Goal: Check status: Check status

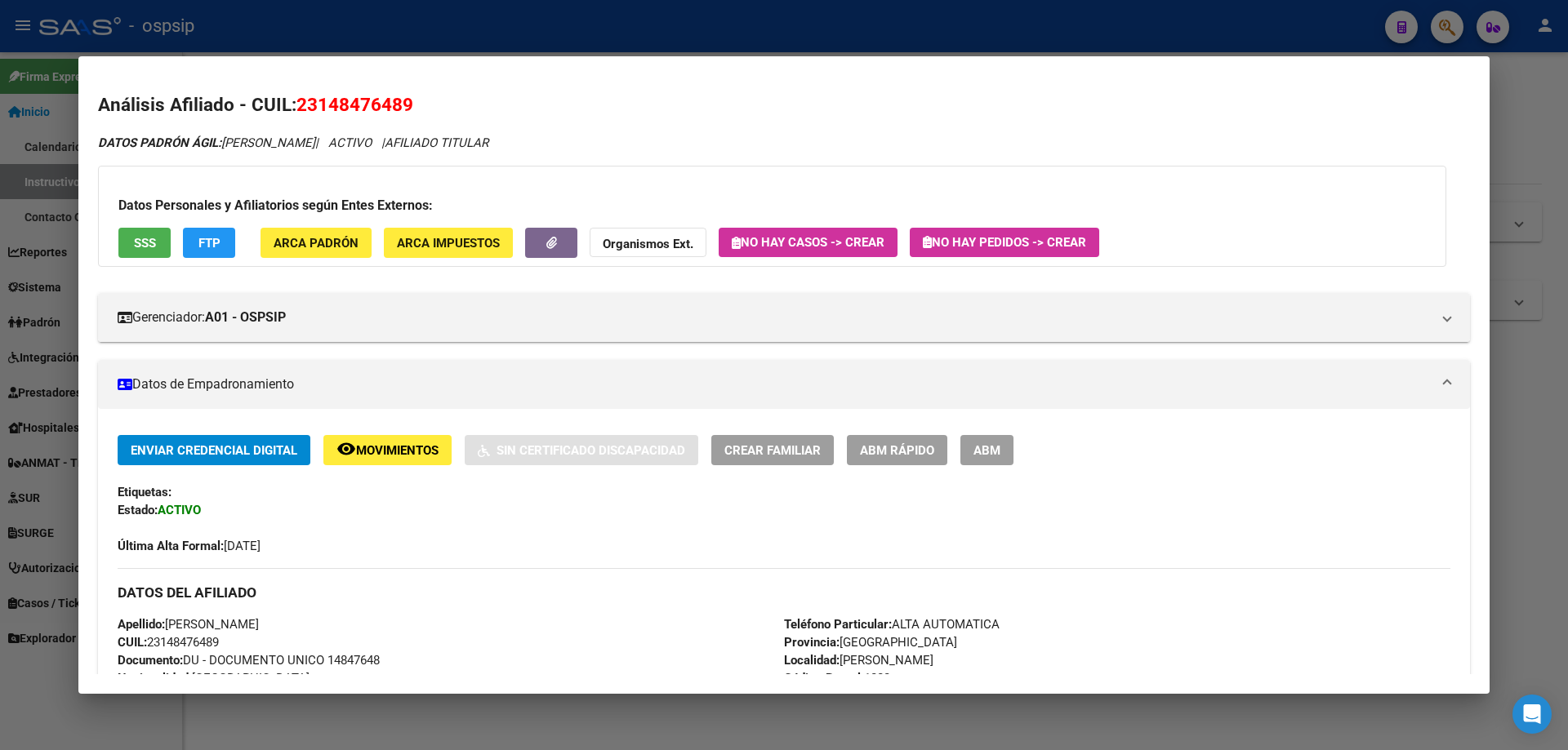
click at [1198, 25] on div at bounding box center [784, 375] width 1568 height 750
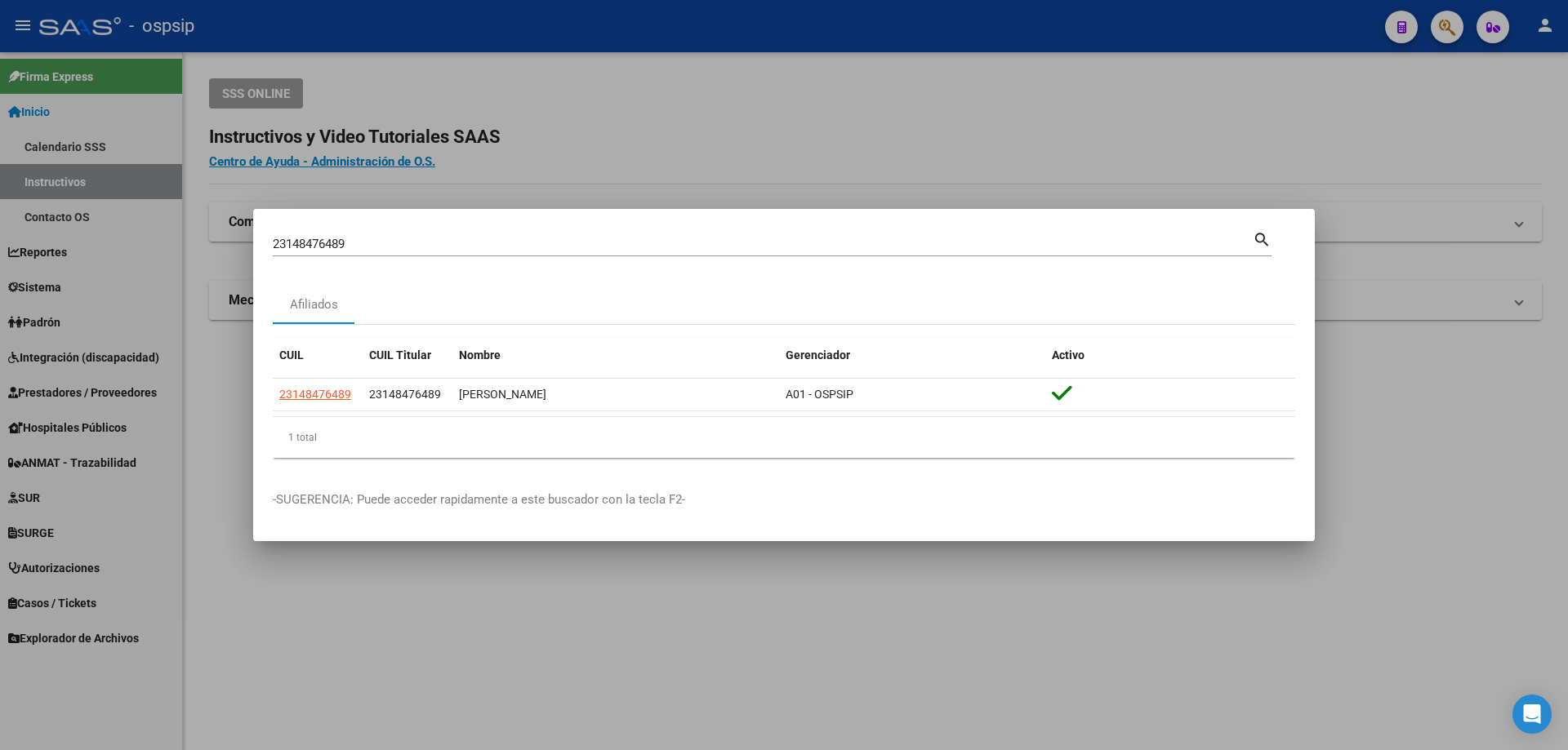
click at [422, 601] on div at bounding box center [784, 375] width 1568 height 750
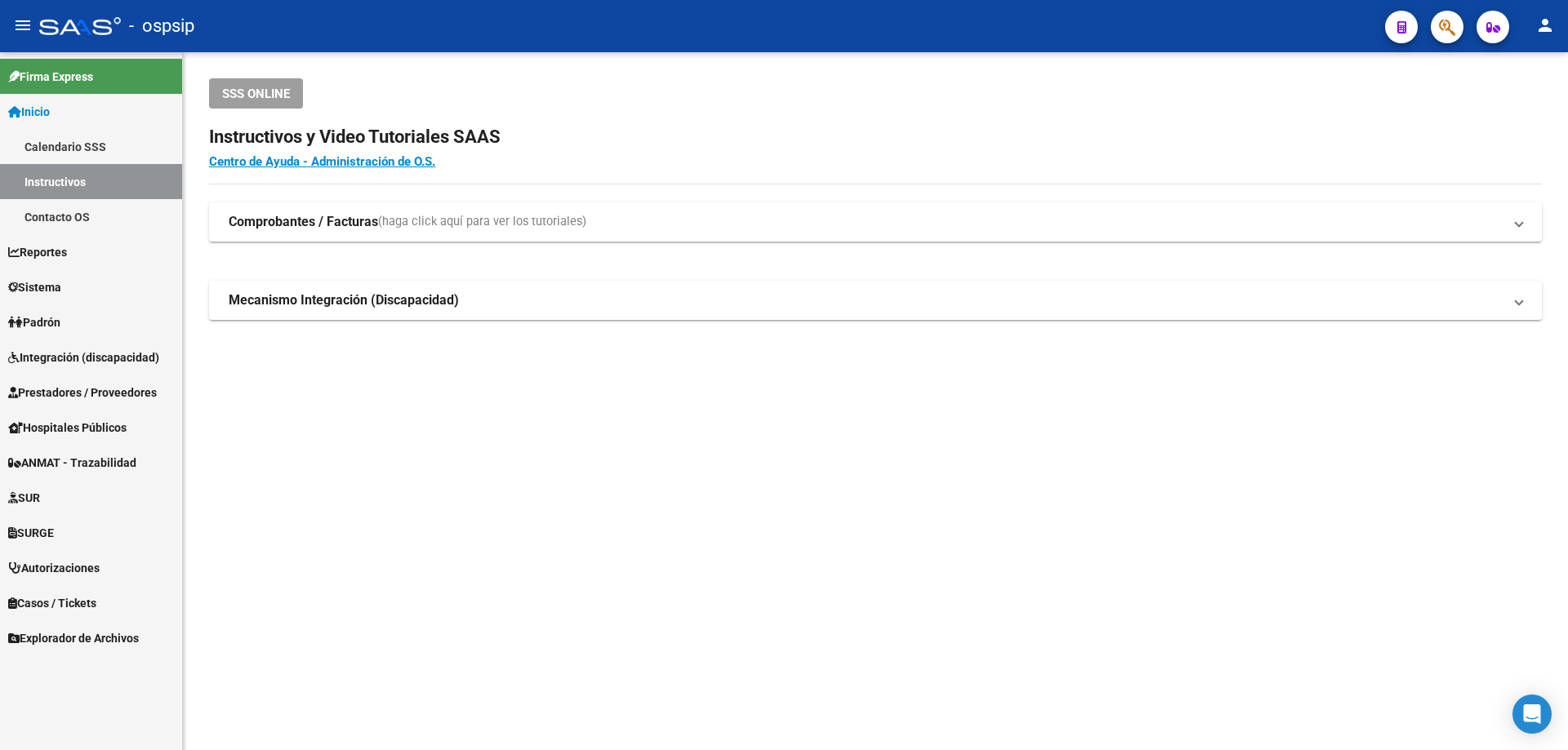
click at [57, 566] on span "Autorizaciones" at bounding box center [54, 568] width 91 height 18
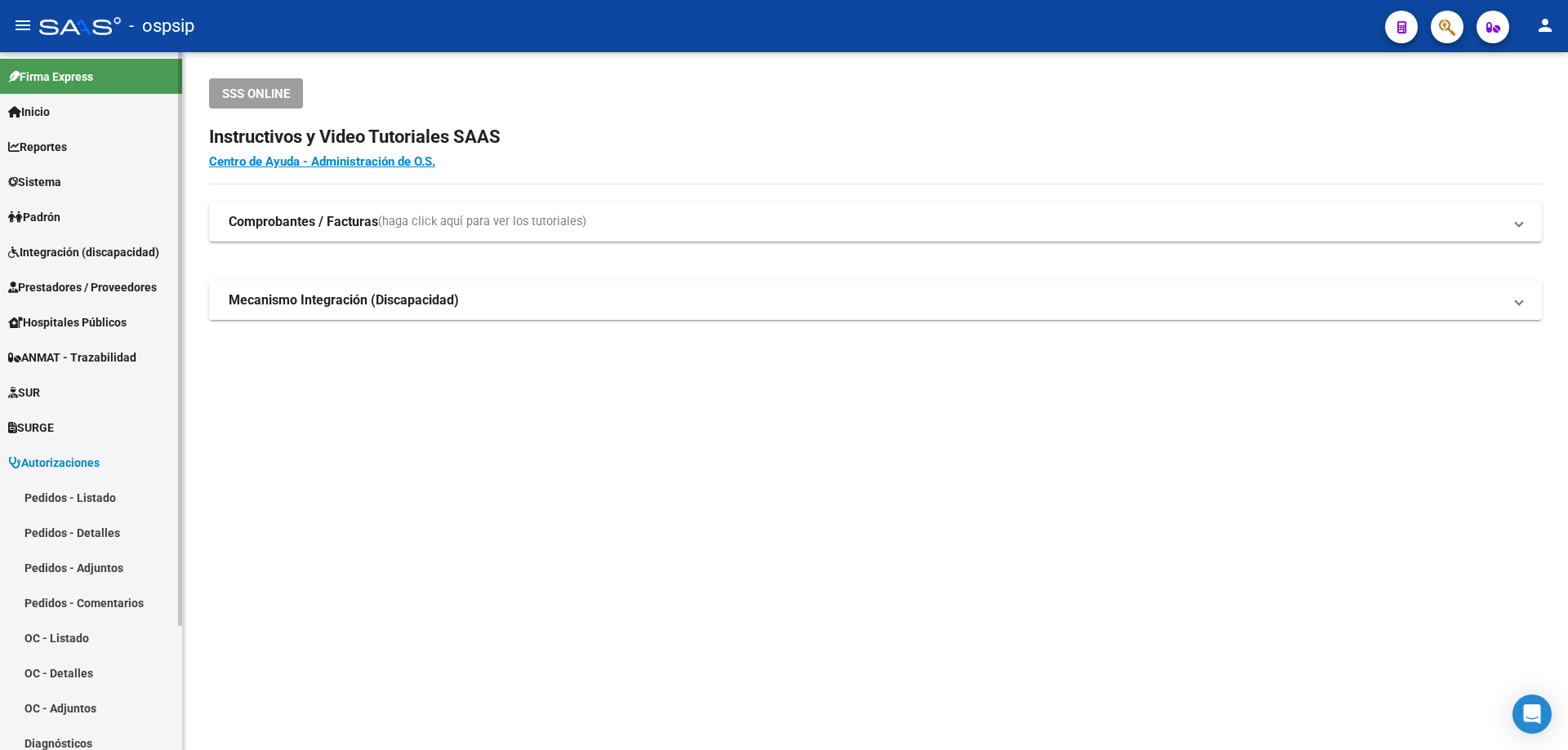
click at [47, 489] on link "Pedidos - Listado" at bounding box center [91, 497] width 182 height 35
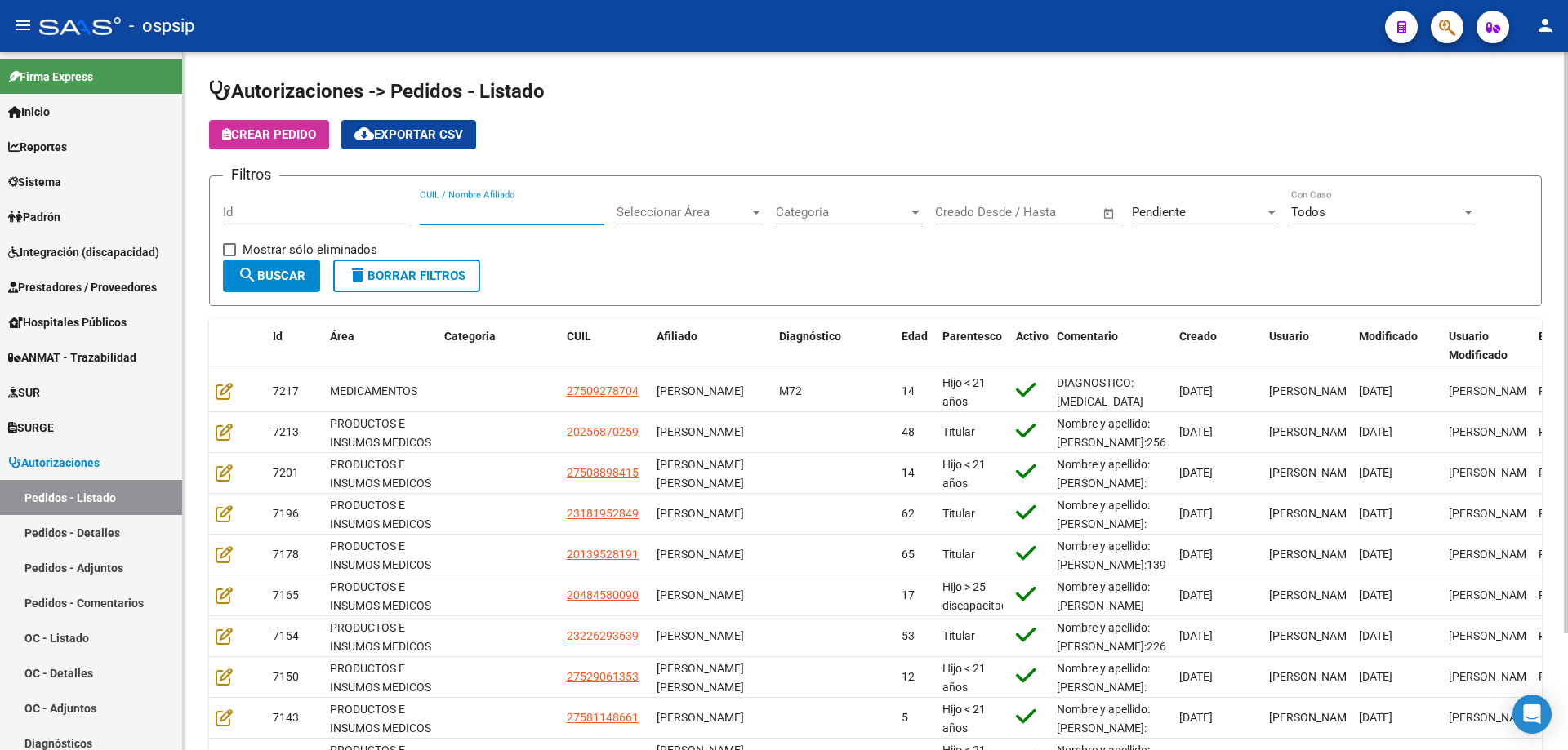
drag, startPoint x: 520, startPoint y: 198, endPoint x: 510, endPoint y: 205, distance: 12.2
paste input "27930724624"
type input "27930724624"
click at [273, 275] on span "search Buscar" at bounding box center [271, 275] width 68 height 15
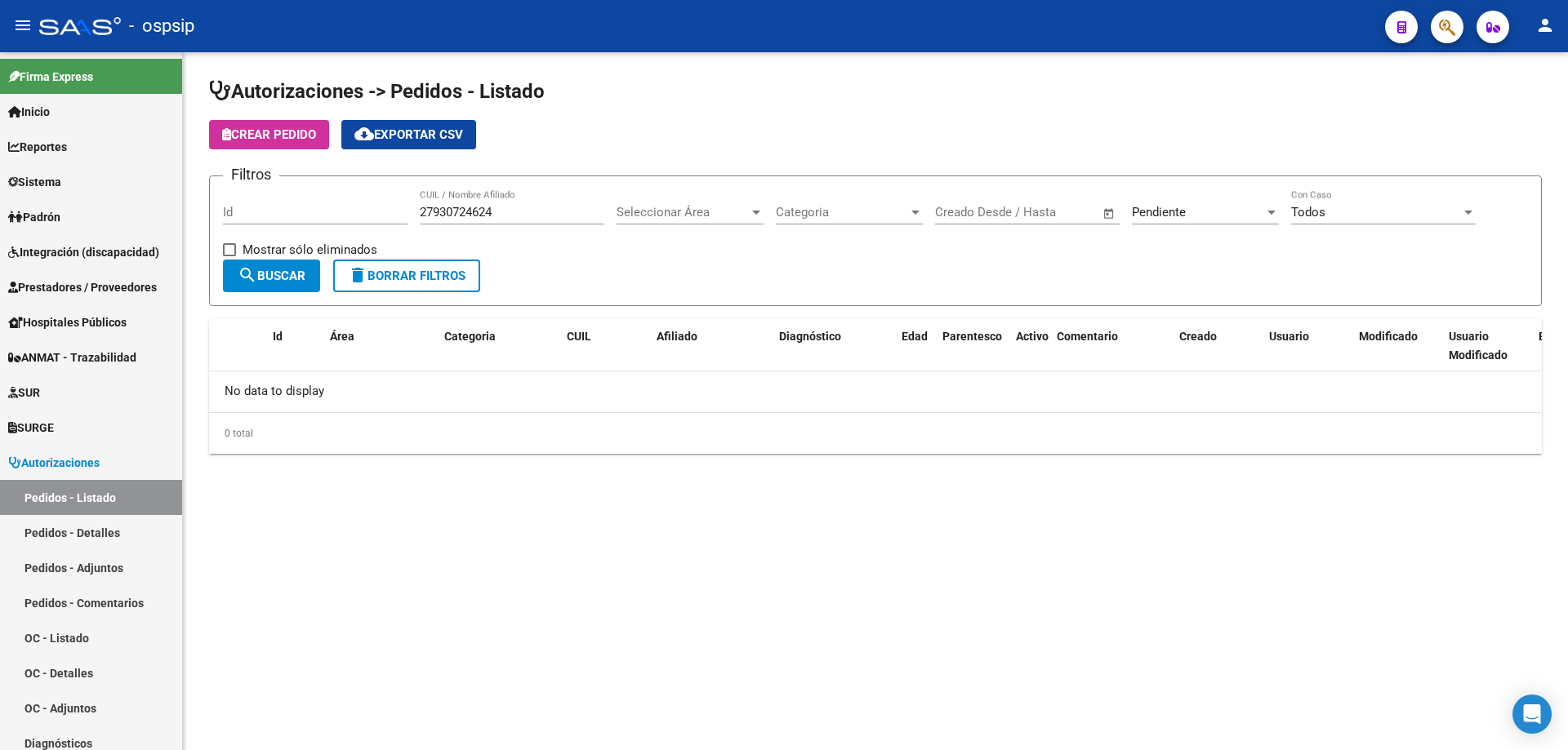
click at [1137, 201] on div "Pendiente Seleccionar Estado" at bounding box center [1206, 207] width 147 height 35
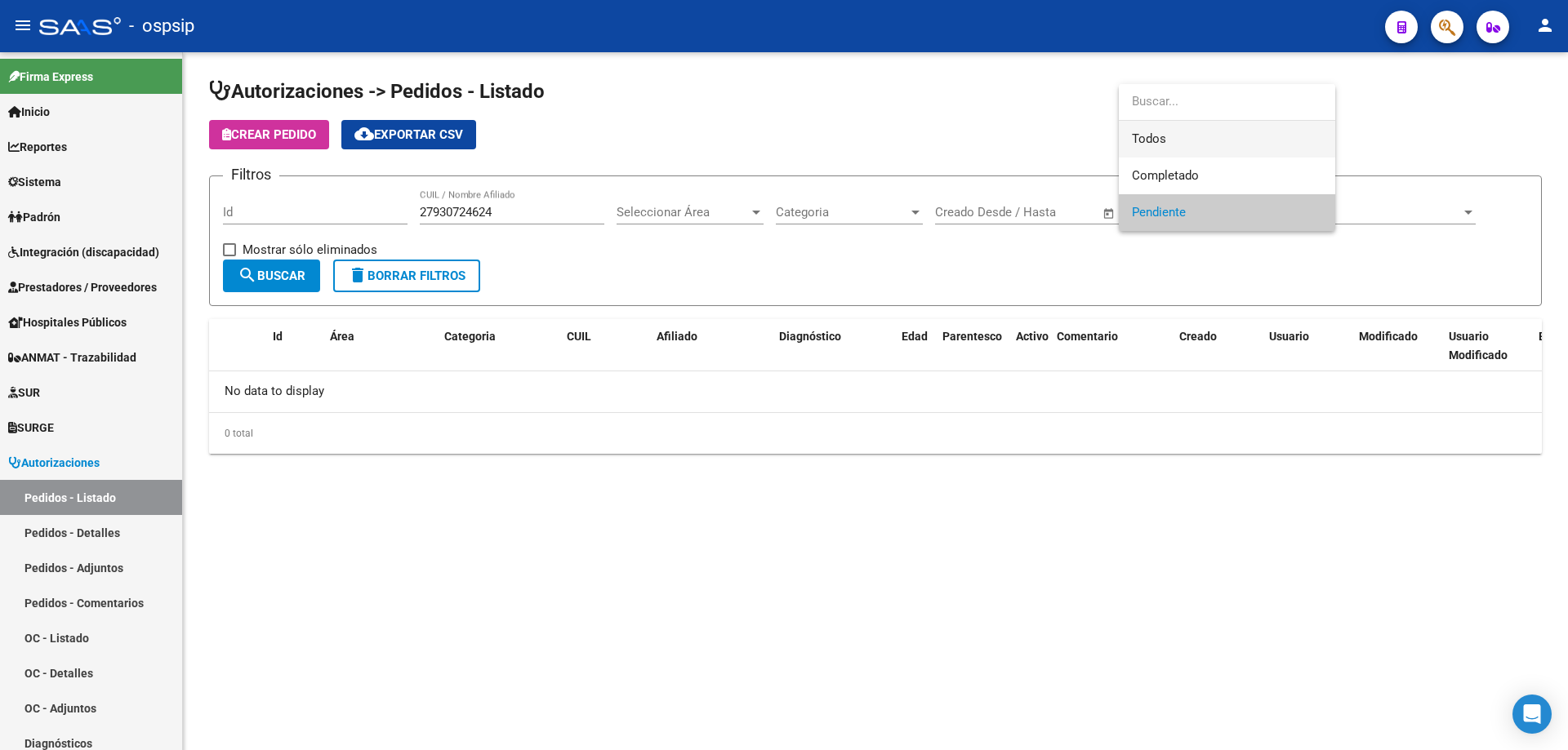
click at [1165, 136] on span "Todos" at bounding box center [1227, 138] width 191 height 37
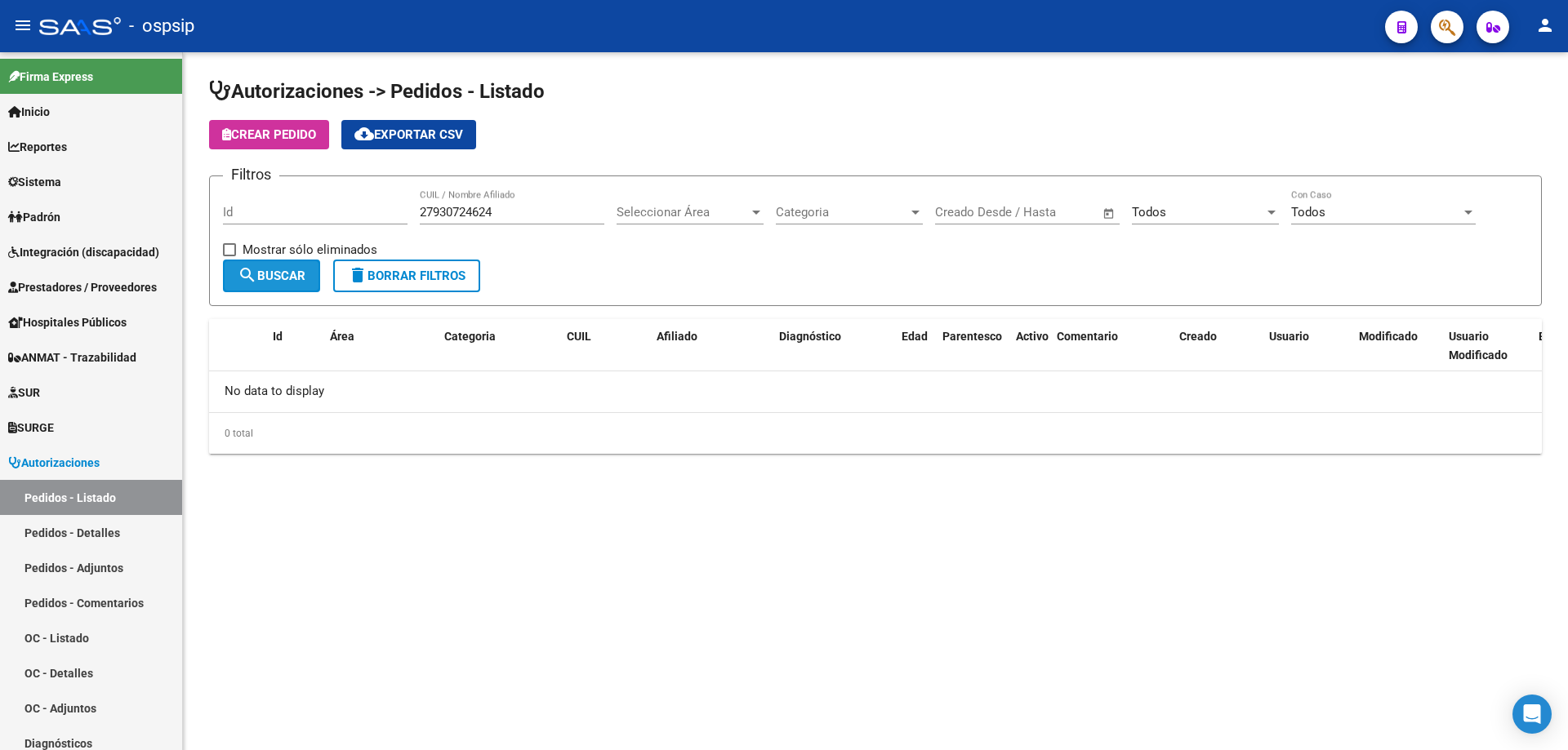
click at [257, 278] on span "search Buscar" at bounding box center [271, 275] width 68 height 15
click at [263, 278] on span "search Buscar" at bounding box center [271, 275] width 68 height 15
